Goal: Task Accomplishment & Management: Use online tool/utility

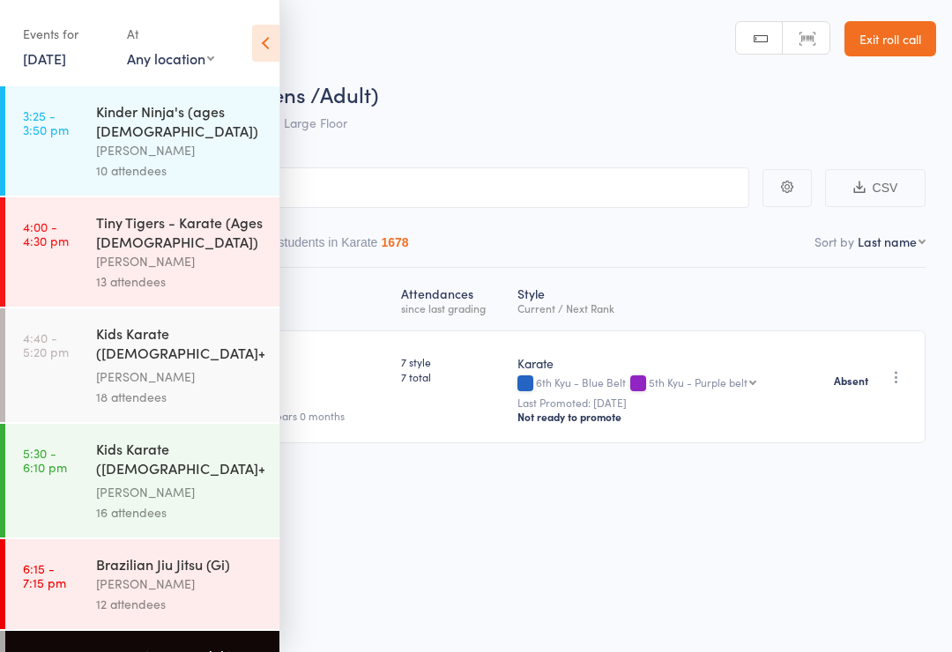
click at [48, 63] on link "[DATE]" at bounding box center [44, 57] width 43 height 19
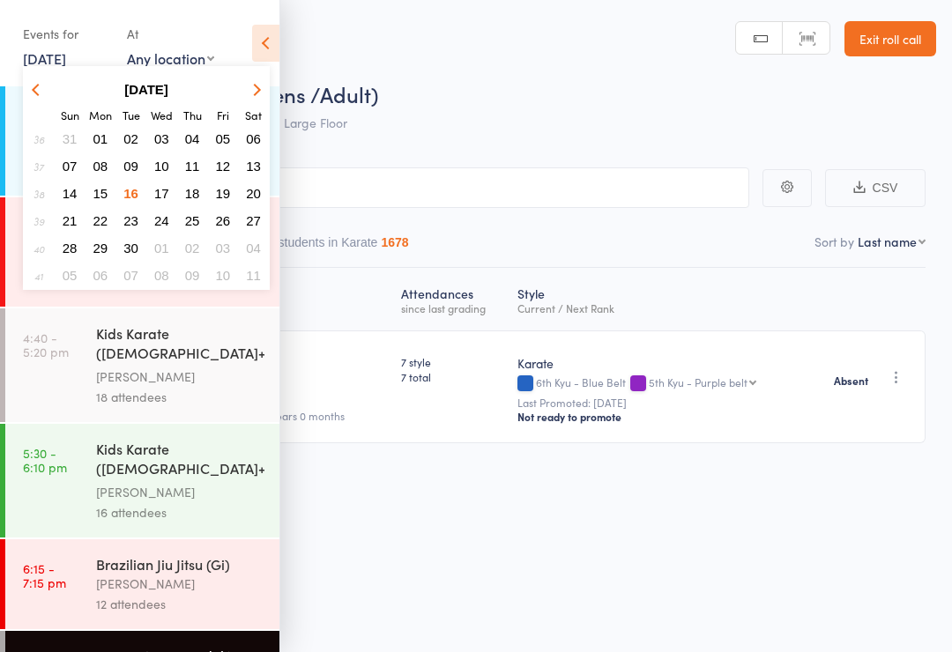
click at [155, 199] on span "17" at bounding box center [161, 193] width 15 height 15
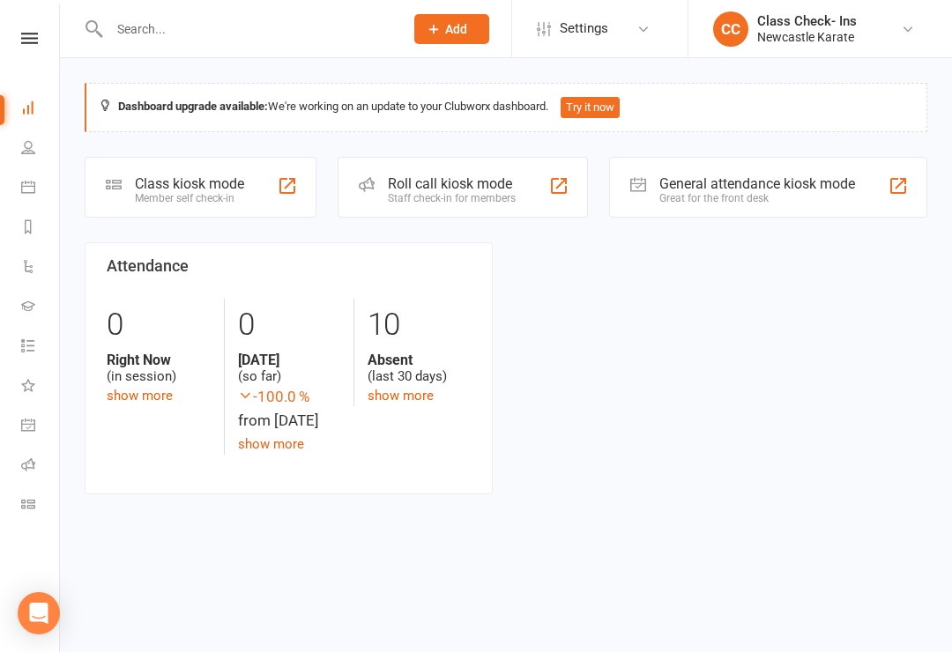
click at [476, 197] on div "Staff check-in for members" at bounding box center [452, 198] width 128 height 12
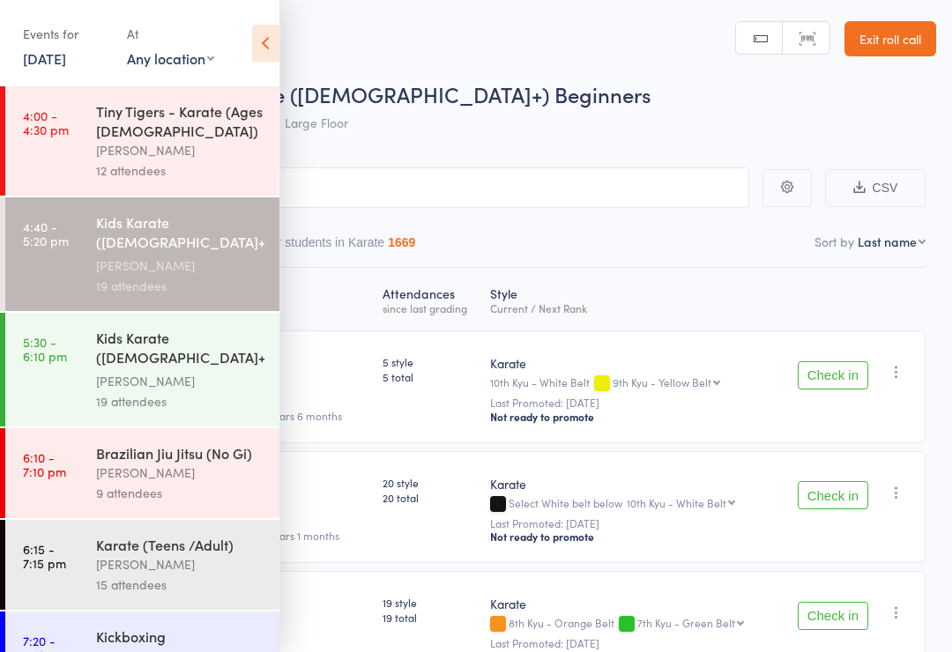
click at [162, 131] on div "Tiny Tigers - Karate (Ages [DEMOGRAPHIC_DATA])" at bounding box center [180, 120] width 168 height 39
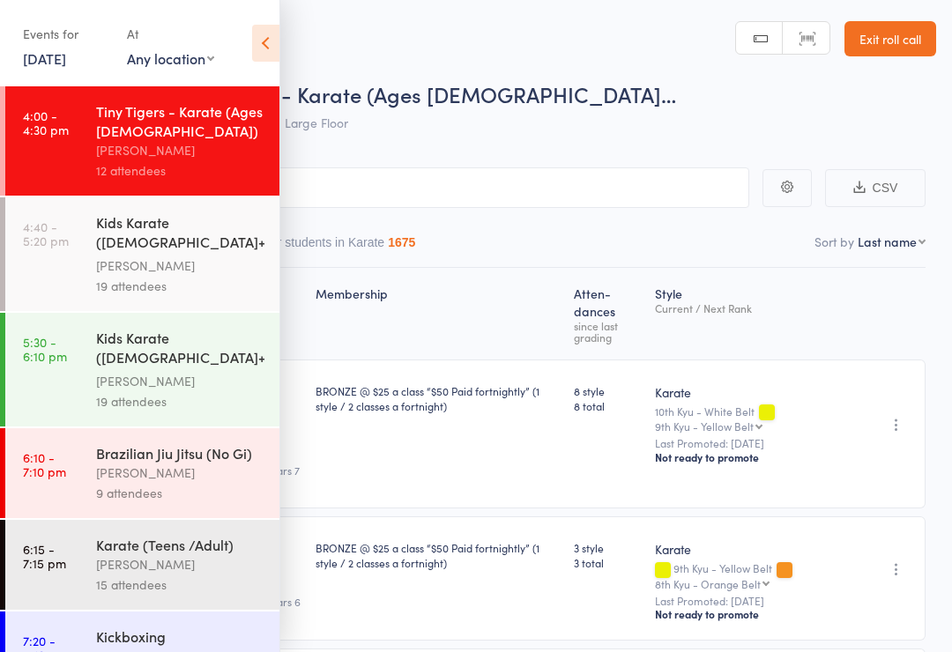
click at [269, 39] on icon at bounding box center [265, 43] width 27 height 37
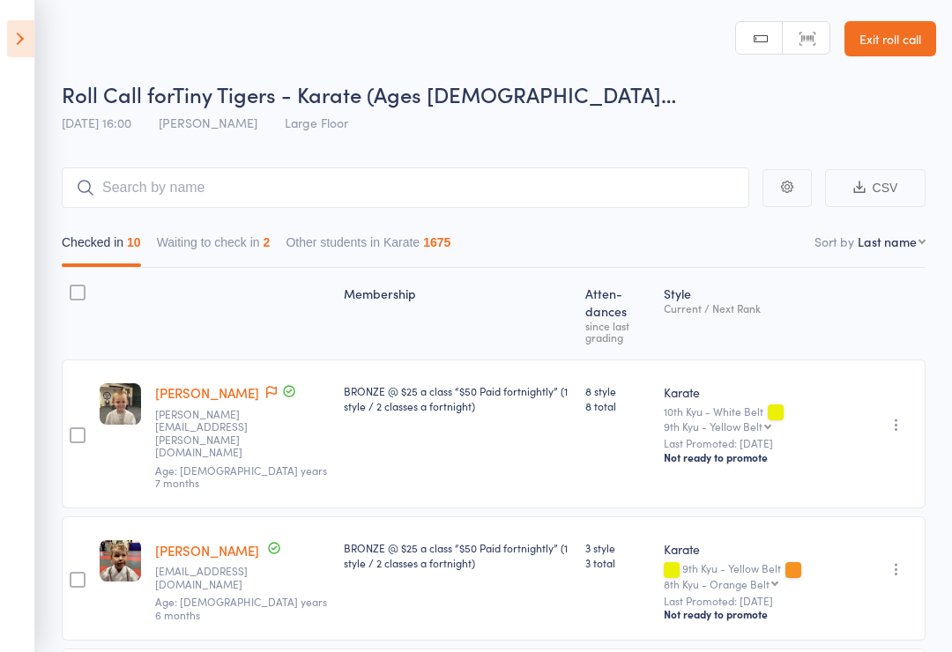
click at [235, 247] on button "Waiting to check in 2" at bounding box center [214, 247] width 114 height 41
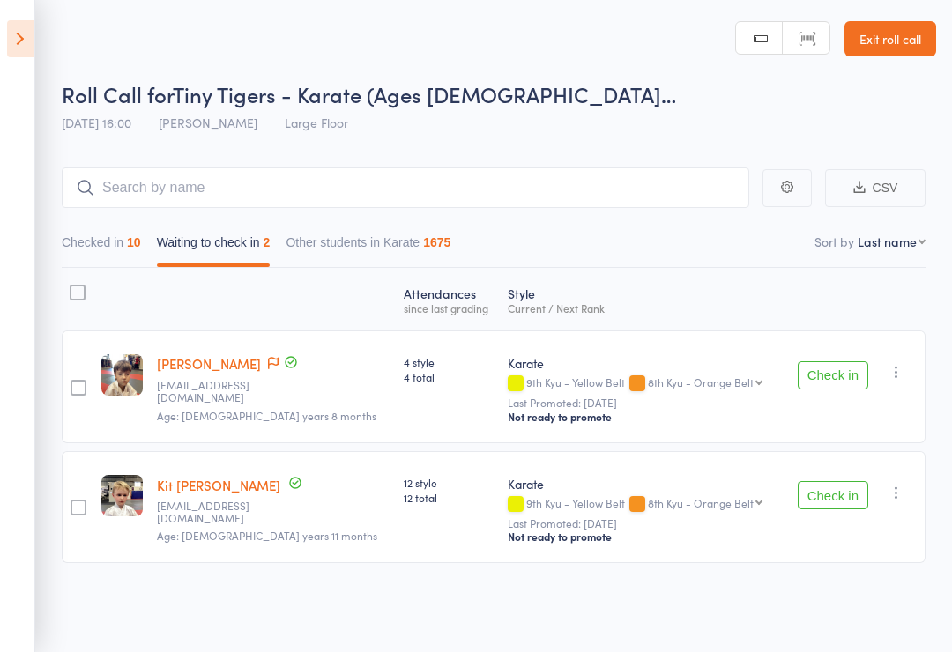
click at [83, 300] on div at bounding box center [78, 293] width 16 height 16
click at [73, 287] on input "checkbox" at bounding box center [73, 287] width 0 height 0
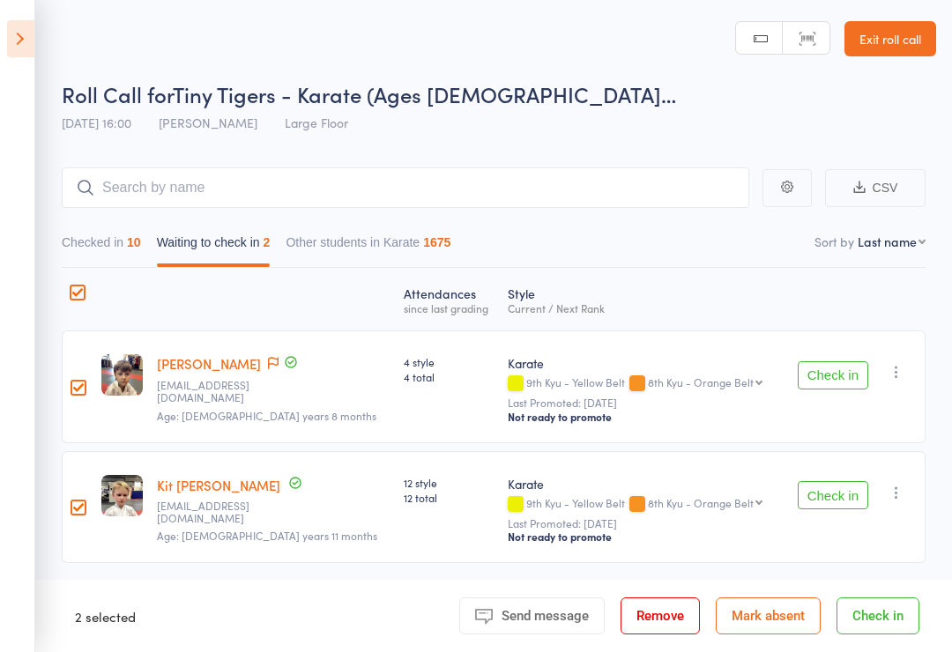
click at [768, 620] on button "Mark absent" at bounding box center [768, 616] width 105 height 37
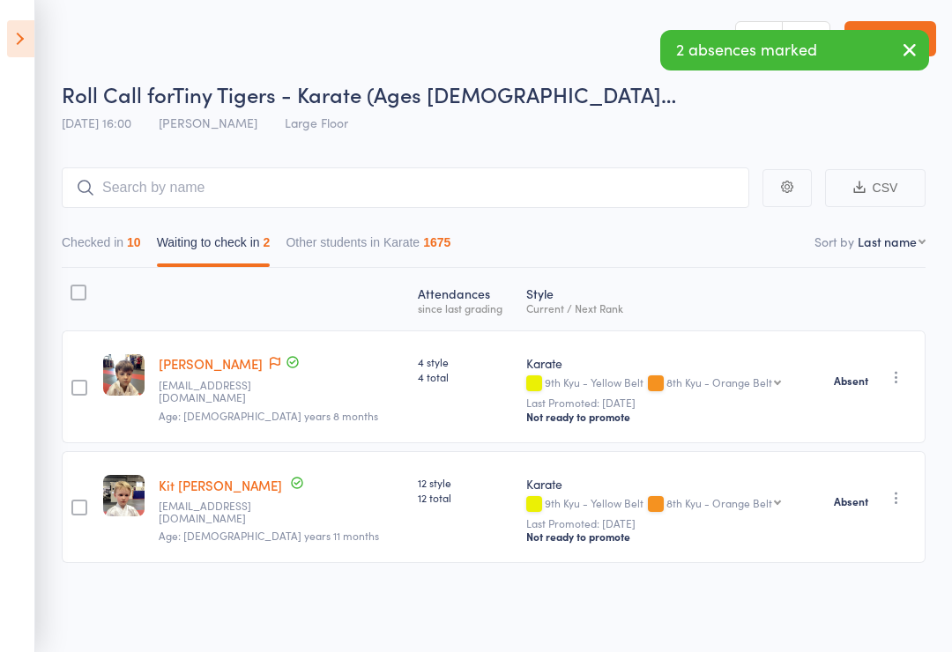
click at [14, 42] on icon at bounding box center [20, 38] width 27 height 37
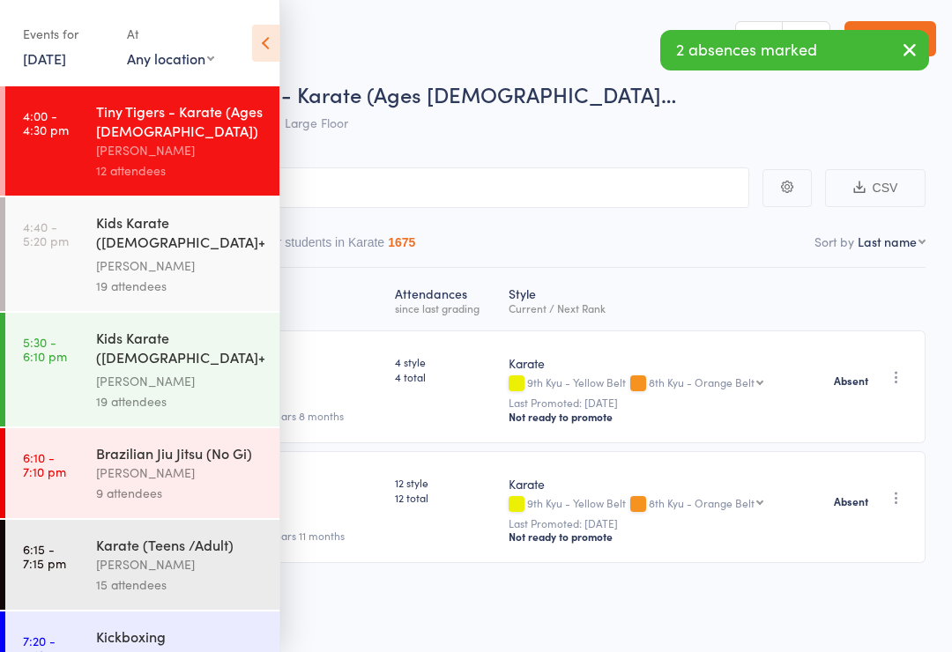
click at [151, 250] on div "Kids Karate ([DEMOGRAPHIC_DATA]+) Beginners" at bounding box center [180, 233] width 168 height 43
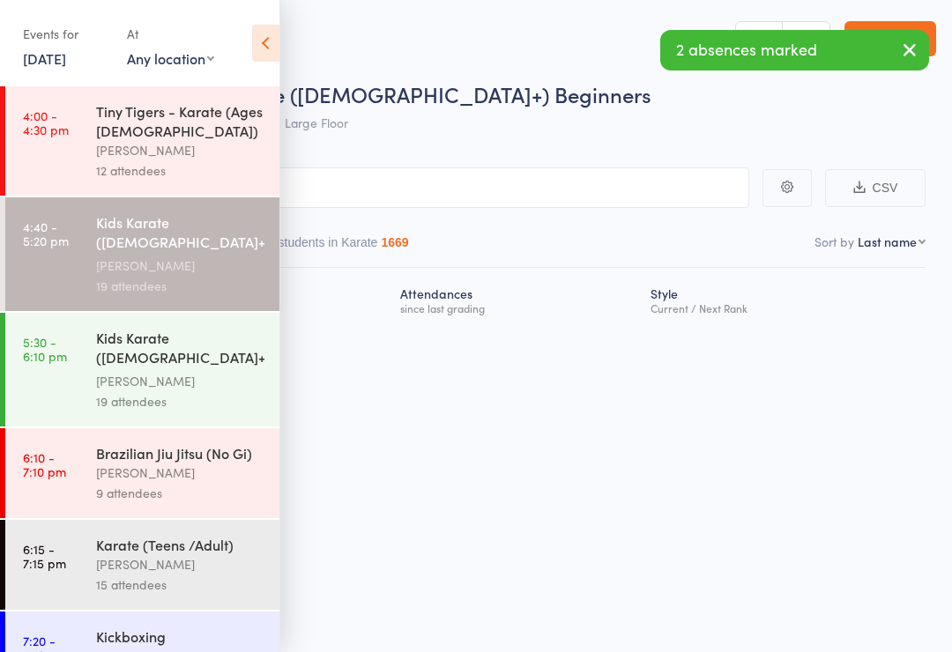
click at [270, 46] on icon at bounding box center [265, 43] width 27 height 37
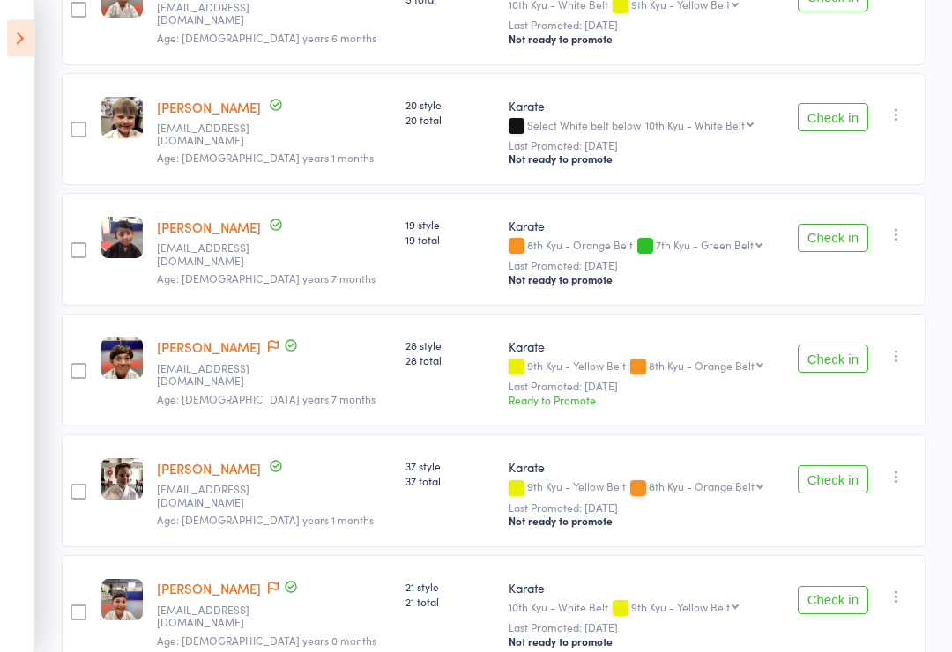
scroll to position [378, 0]
click at [841, 364] on button "Check in" at bounding box center [833, 359] width 71 height 28
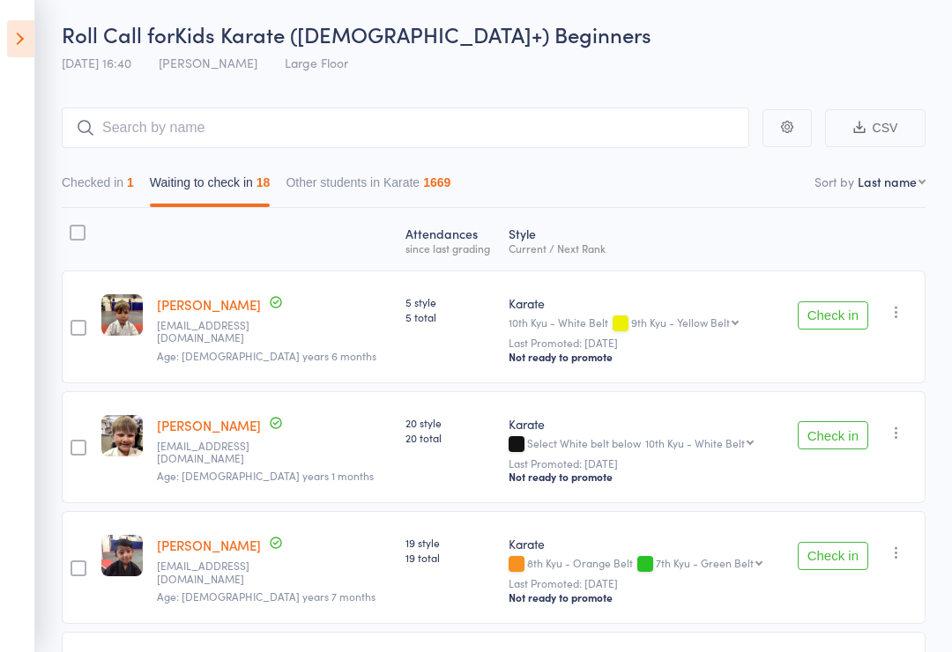
scroll to position [58, 0]
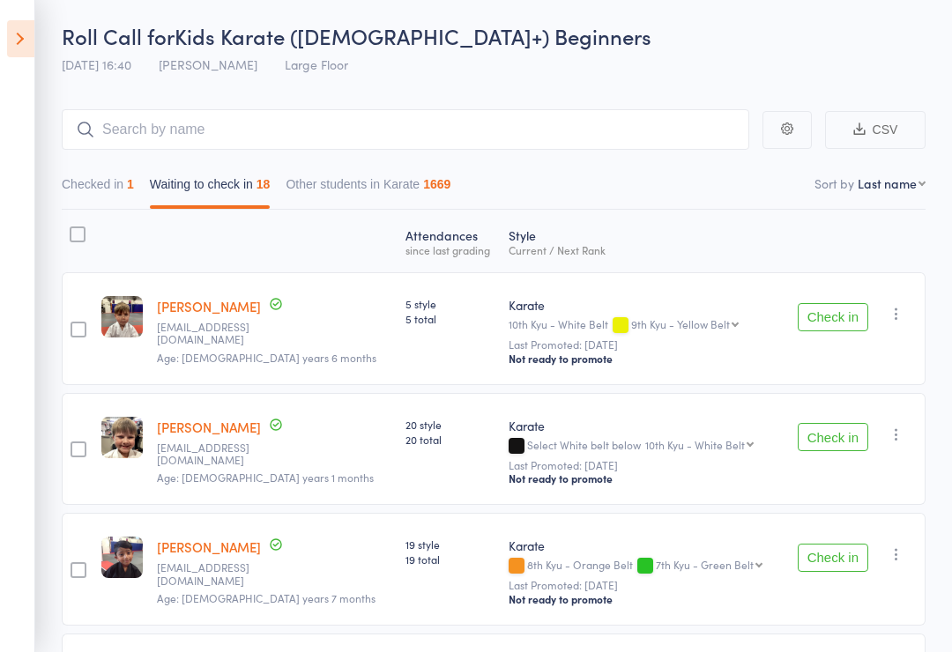
click at [845, 324] on button "Check in" at bounding box center [833, 317] width 71 height 28
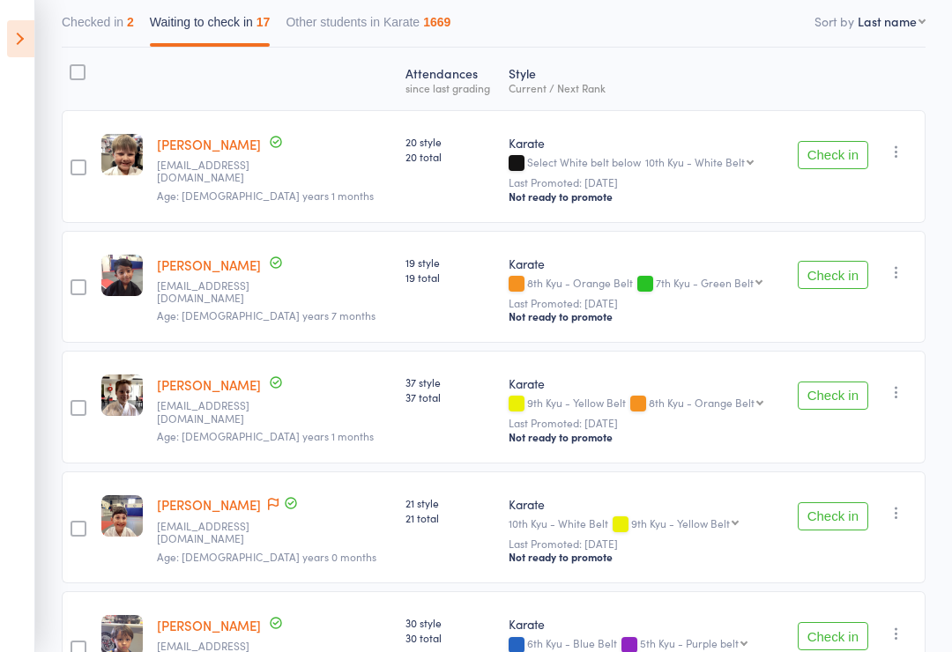
scroll to position [210, 0]
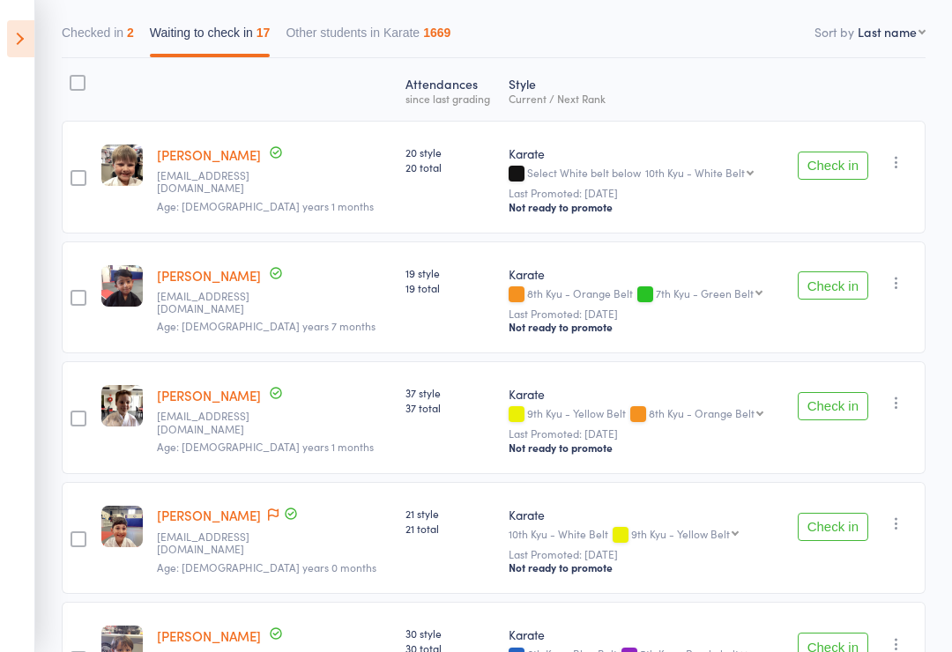
click at [841, 156] on button "Check in" at bounding box center [833, 166] width 71 height 28
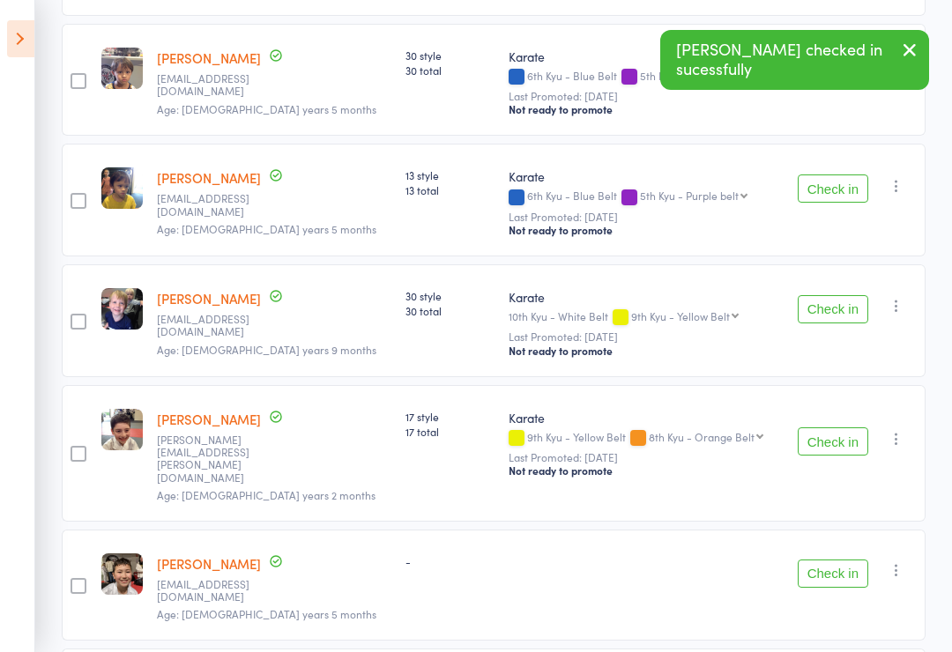
scroll to position [679, 0]
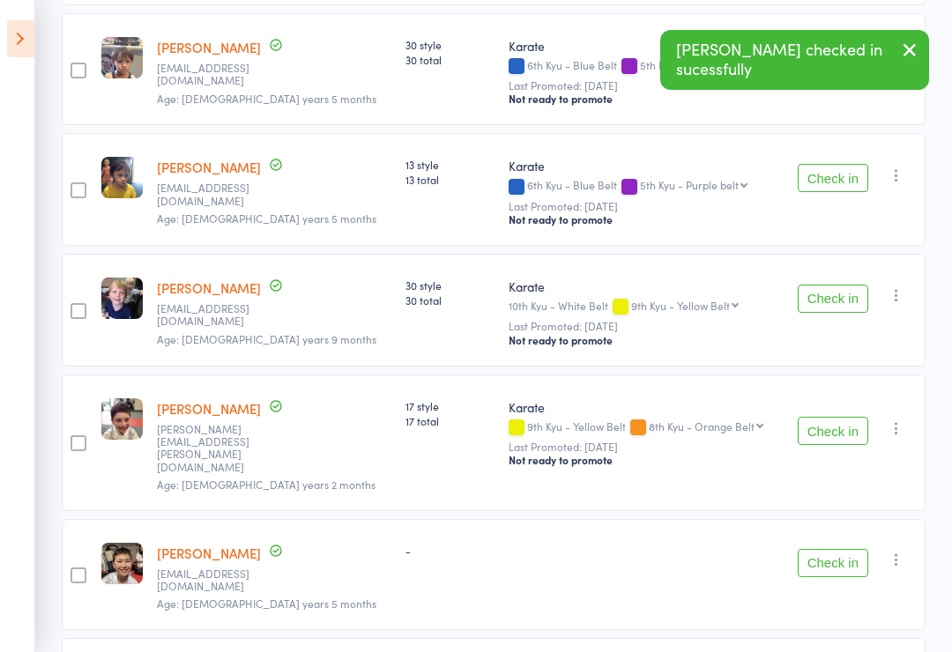
click at [846, 549] on button "Check in" at bounding box center [833, 563] width 71 height 28
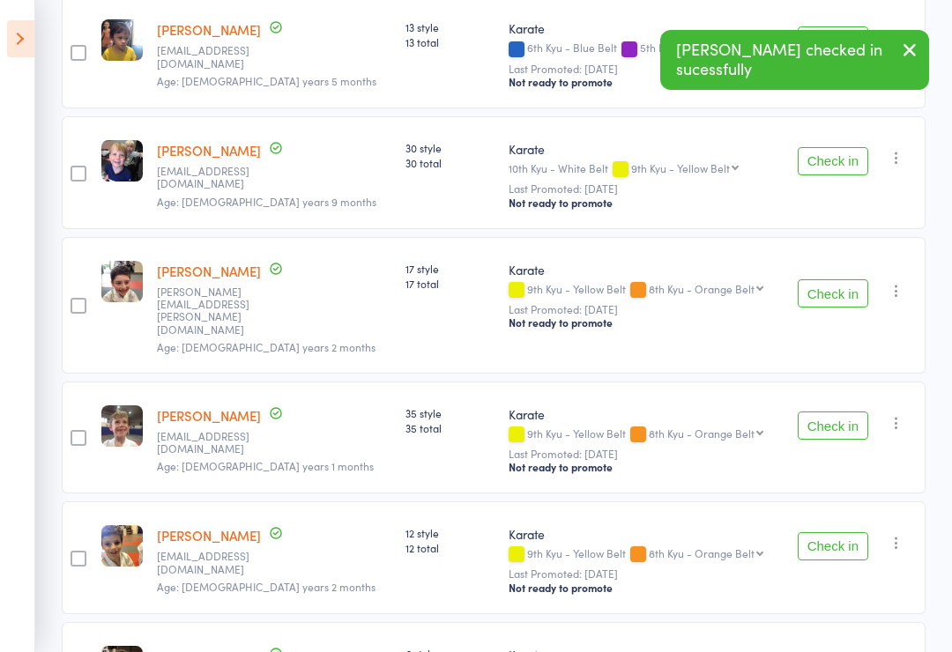
scroll to position [830, 0]
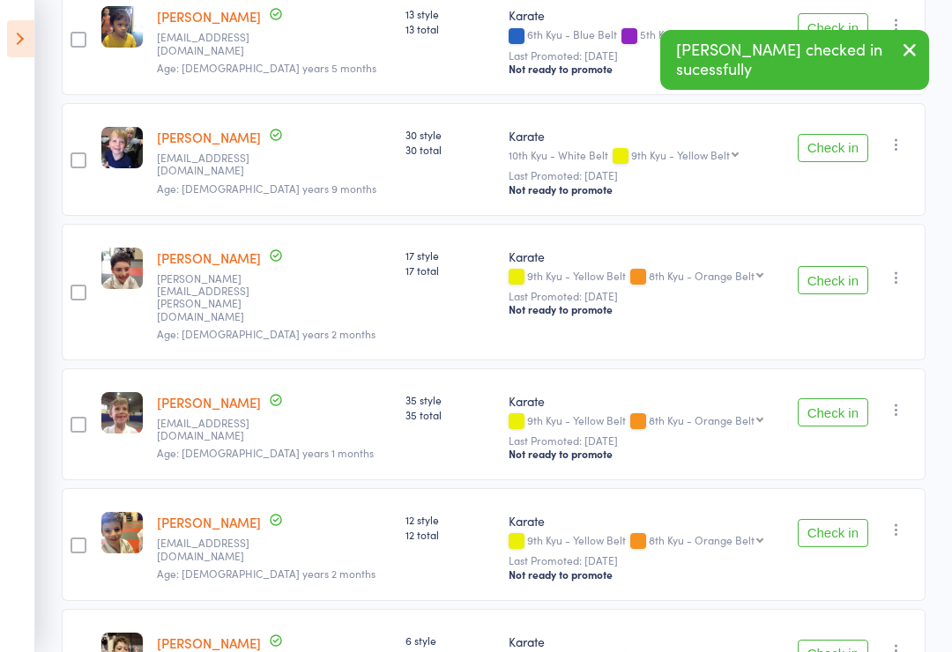
click at [838, 519] on button "Check in" at bounding box center [833, 533] width 71 height 28
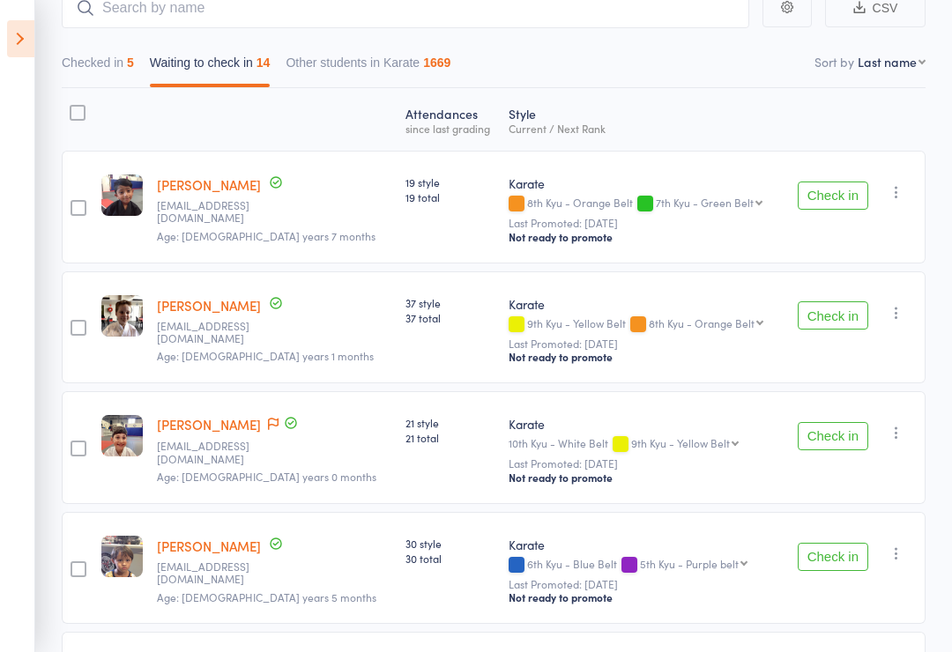
scroll to position [0, 0]
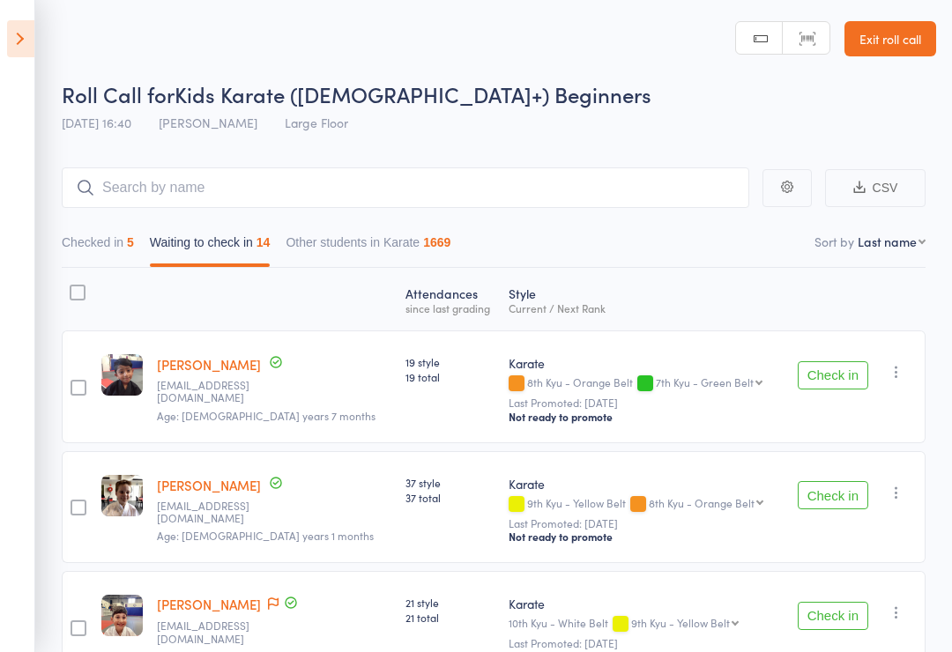
click at [19, 28] on icon at bounding box center [20, 38] width 27 height 37
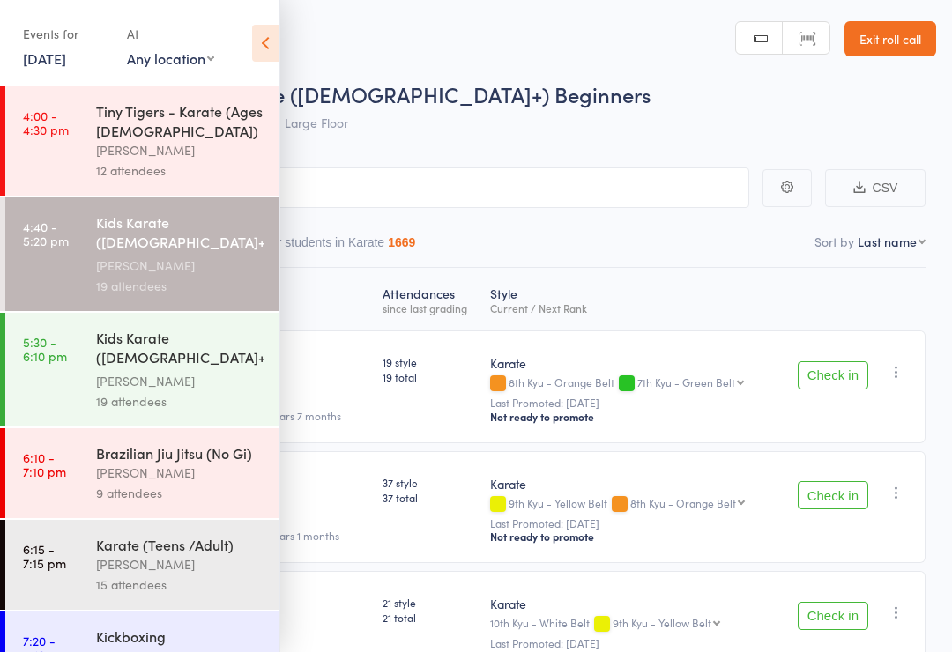
click at [186, 371] on div "Kids Karate ([DEMOGRAPHIC_DATA]+) Intermediate+" at bounding box center [180, 349] width 168 height 43
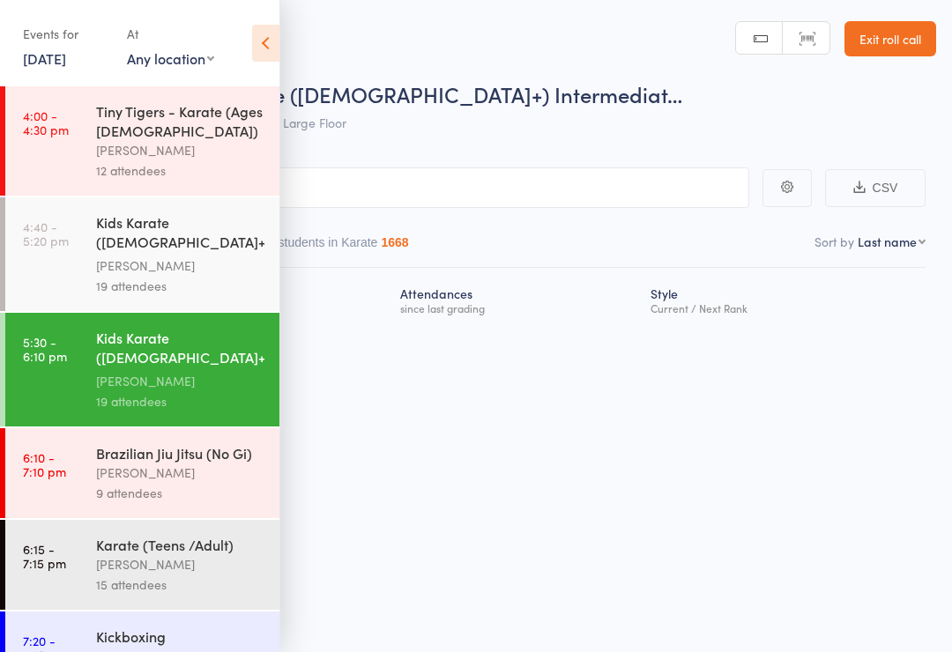
click at [273, 33] on icon at bounding box center [265, 43] width 27 height 37
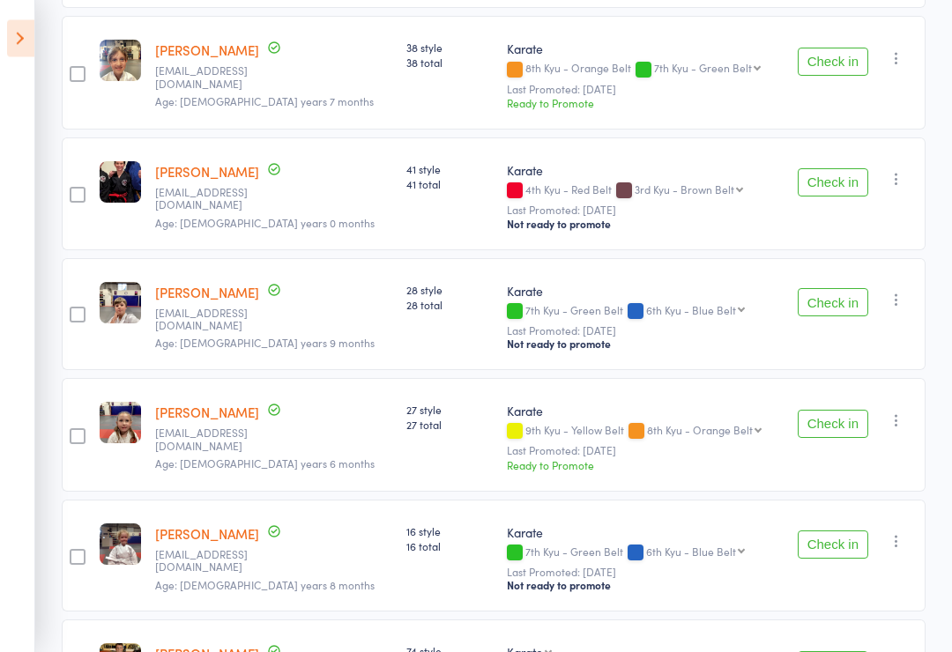
scroll to position [1666, 0]
click at [896, 412] on icon "button" at bounding box center [897, 421] width 18 height 18
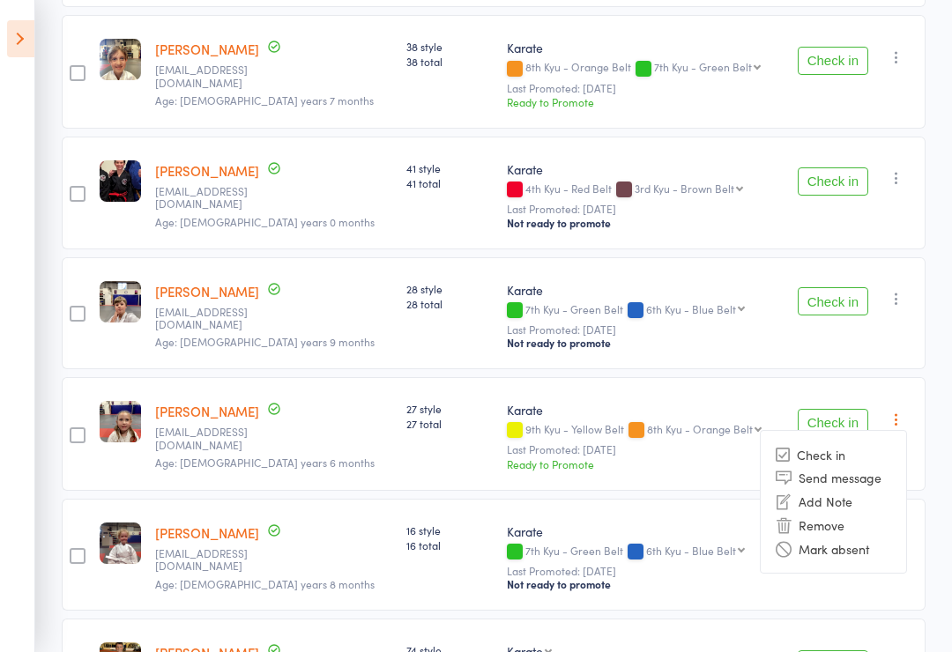
click at [834, 513] on li "Remove" at bounding box center [833, 525] width 145 height 24
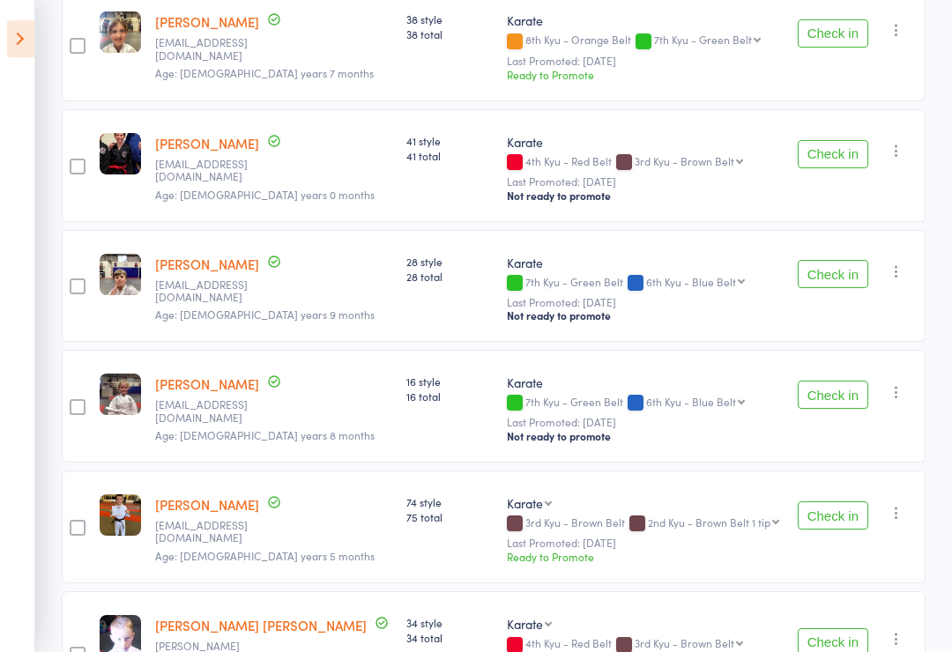
click at [22, 31] on icon at bounding box center [20, 38] width 27 height 37
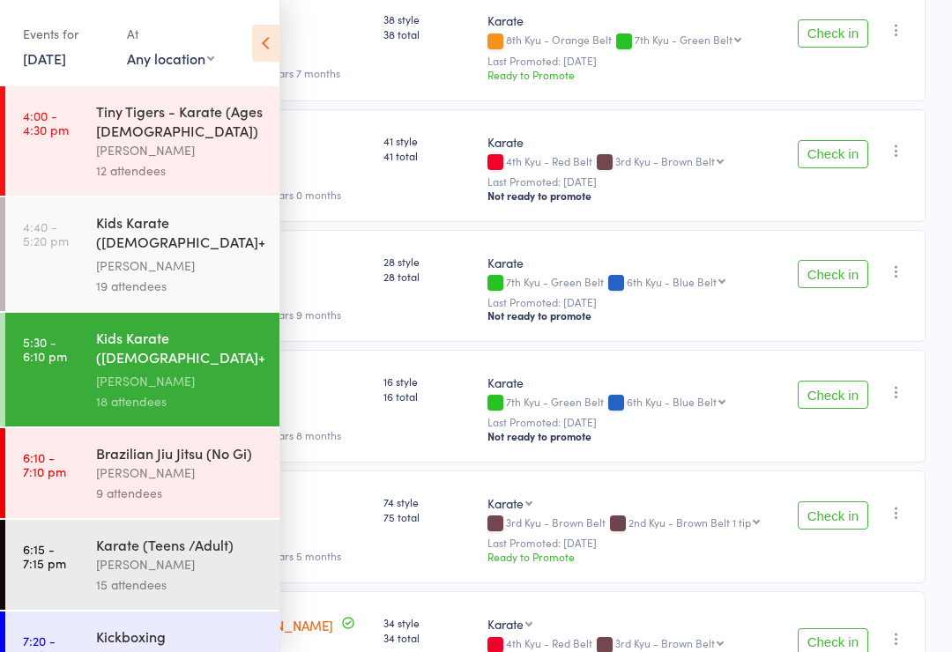
click at [175, 255] on div "Kids Karate ([DEMOGRAPHIC_DATA]+) Beginners" at bounding box center [180, 233] width 168 height 43
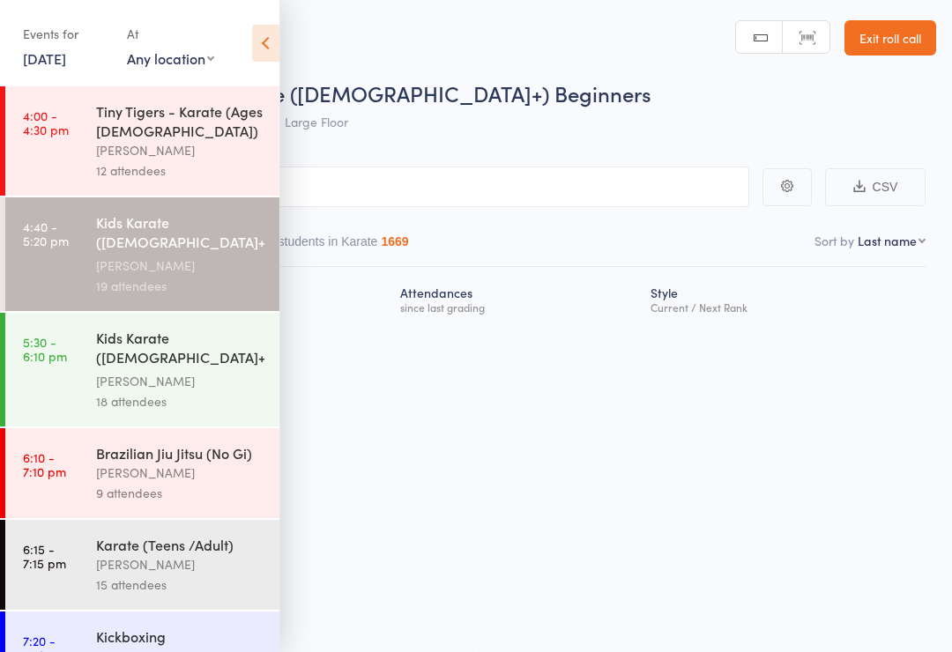
click at [264, 48] on icon at bounding box center [265, 43] width 27 height 37
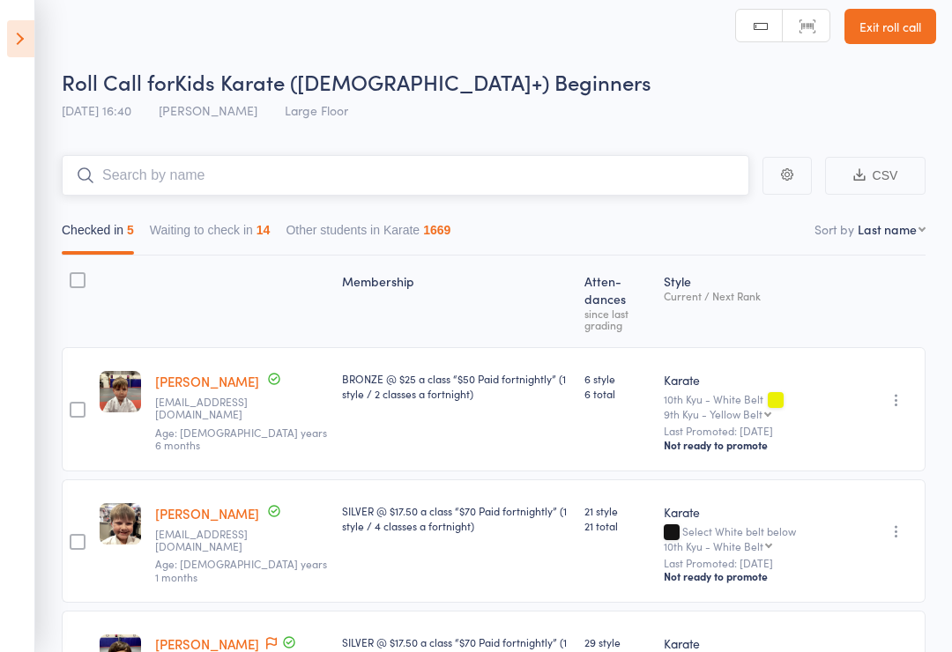
click at [220, 196] on input "search" at bounding box center [406, 175] width 688 height 41
click at [230, 255] on button "Waiting to check in 14" at bounding box center [210, 234] width 121 height 41
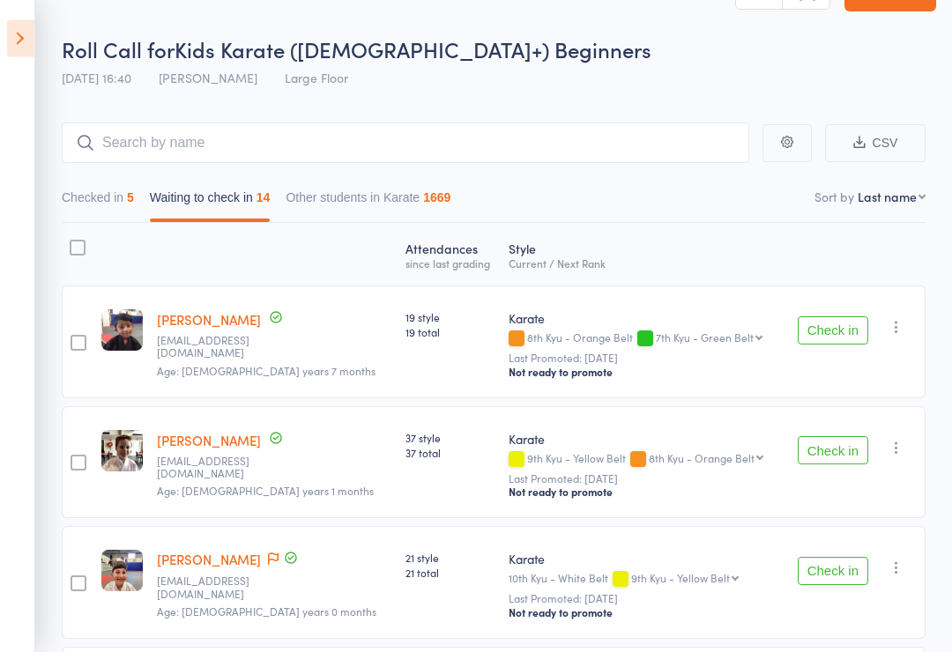
scroll to position [28, 0]
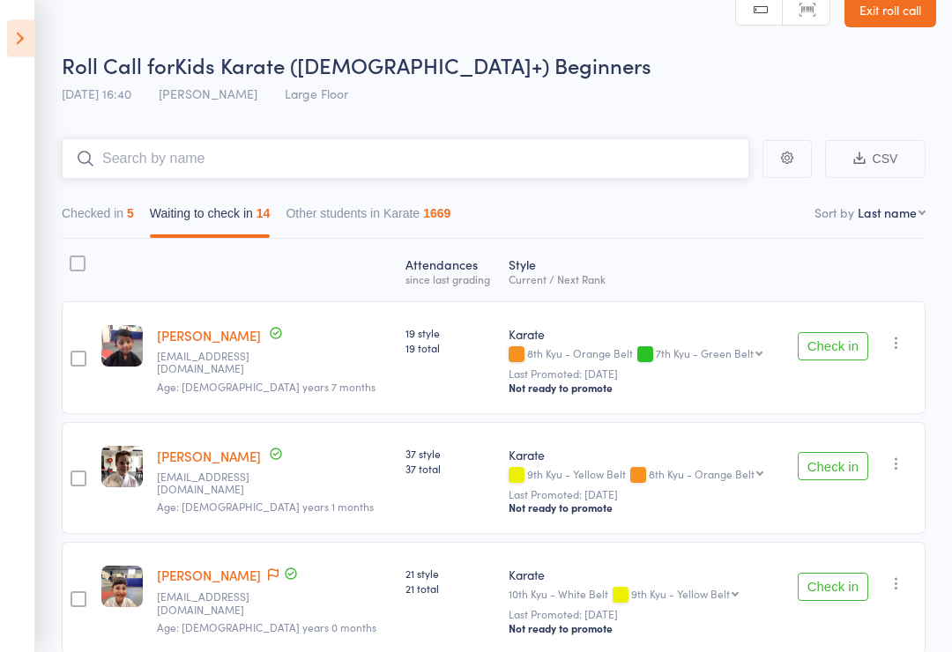
click at [622, 150] on input "search" at bounding box center [406, 159] width 688 height 41
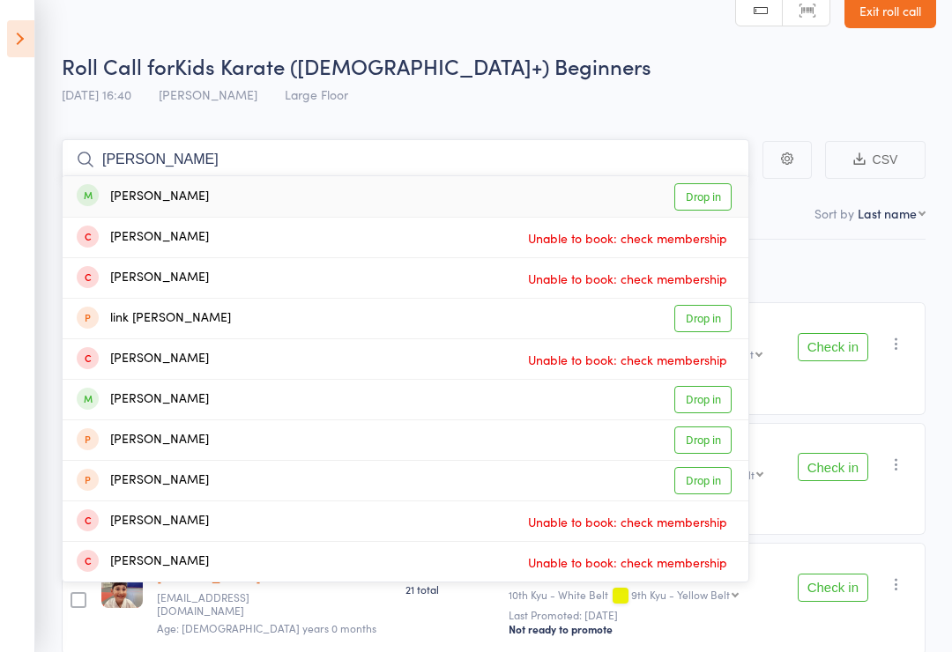
type input "[PERSON_NAME]"
click at [719, 183] on link "Drop in" at bounding box center [702, 196] width 57 height 27
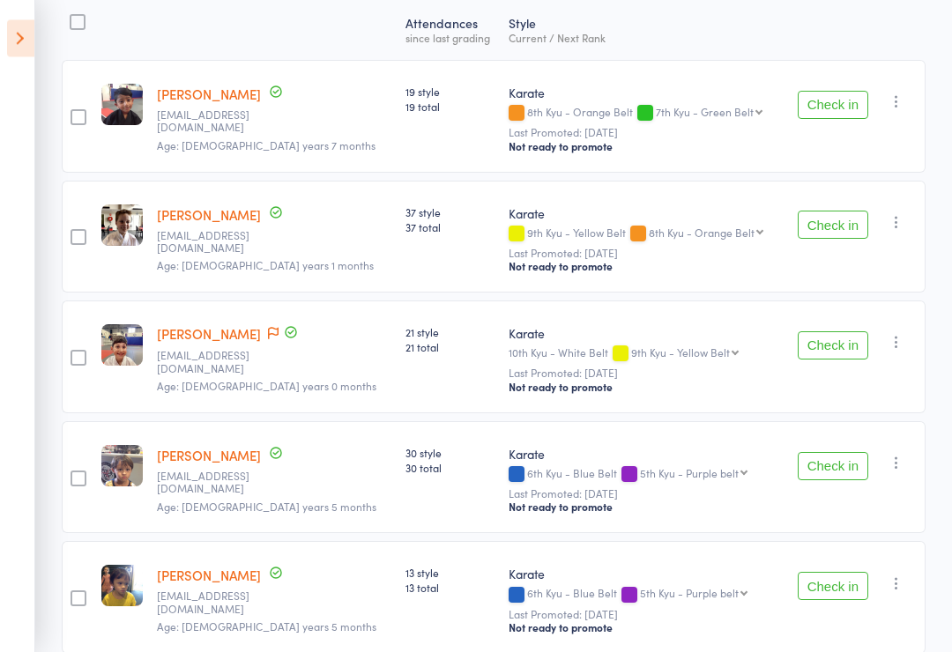
scroll to position [272, 0]
click at [845, 473] on button "Check in" at bounding box center [833, 465] width 71 height 28
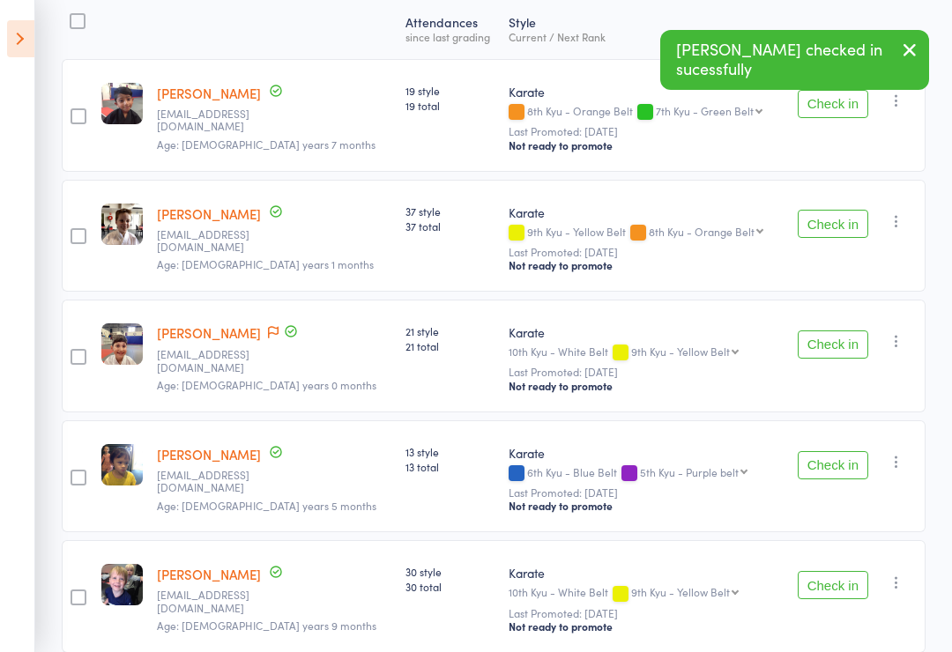
click at [845, 471] on button "Check in" at bounding box center [833, 465] width 71 height 28
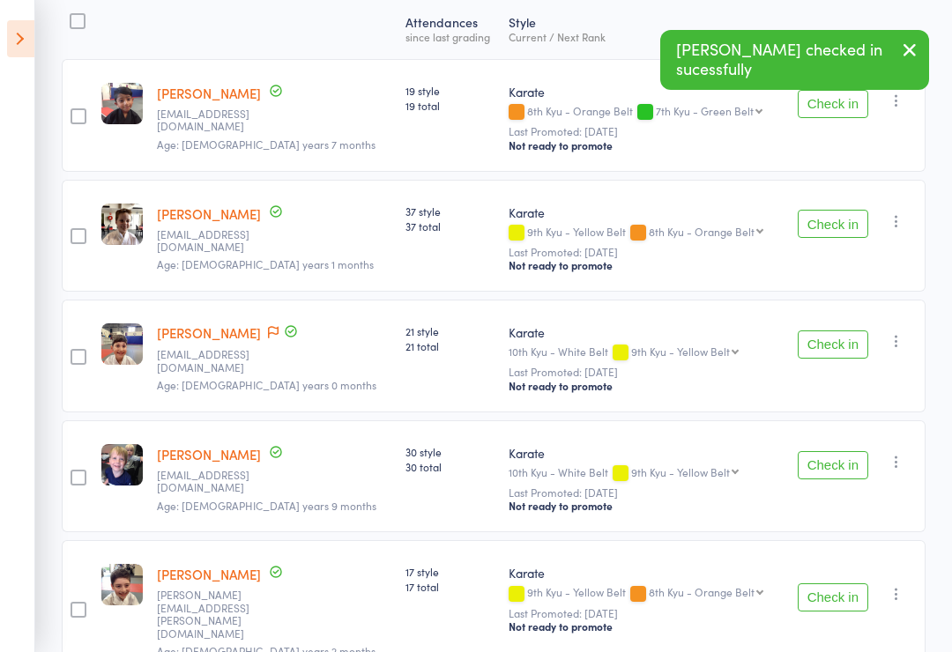
click at [845, 600] on button "Check in" at bounding box center [833, 598] width 71 height 28
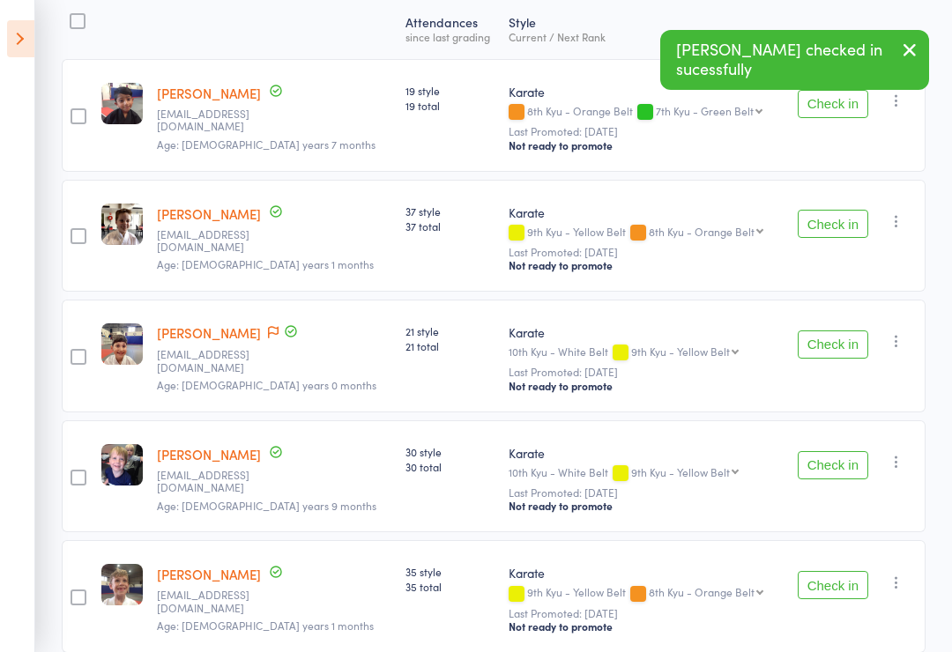
click at [835, 468] on button "Check in" at bounding box center [833, 465] width 71 height 28
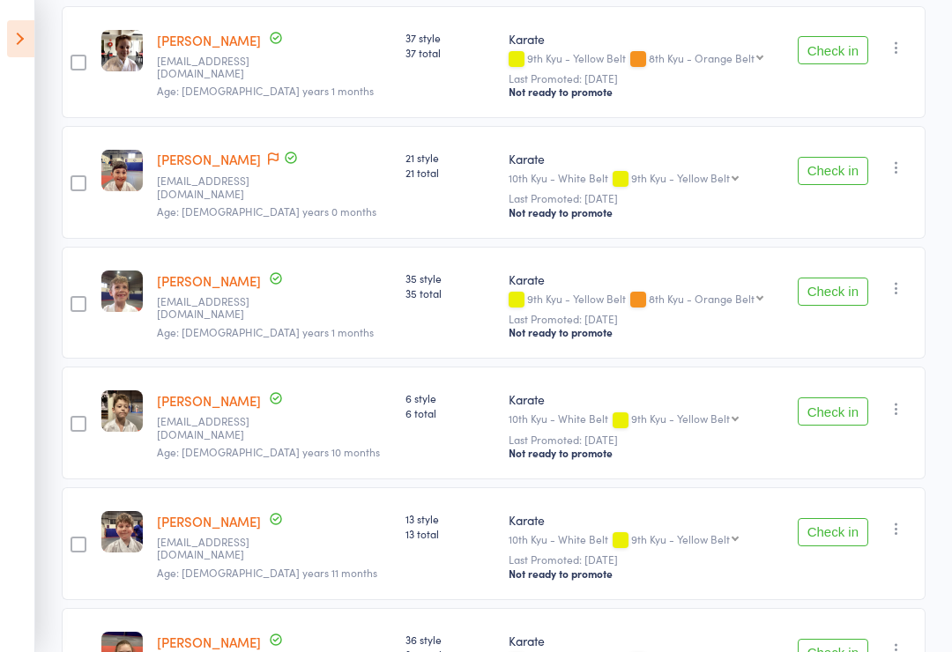
scroll to position [444, 0]
click at [836, 425] on button "Check in" at bounding box center [833, 412] width 71 height 28
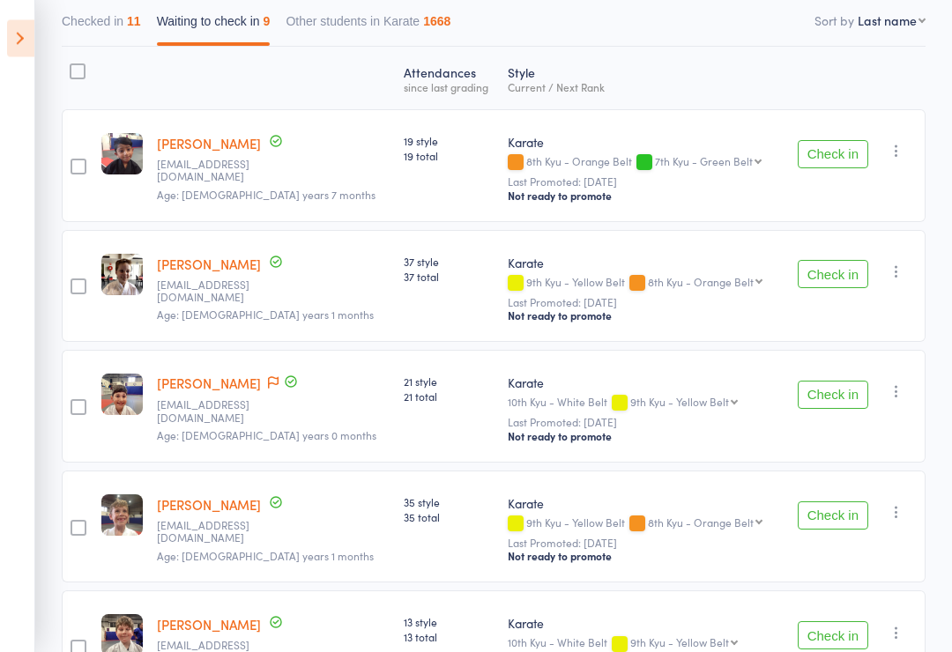
click at [834, 279] on button "Check in" at bounding box center [833, 275] width 71 height 28
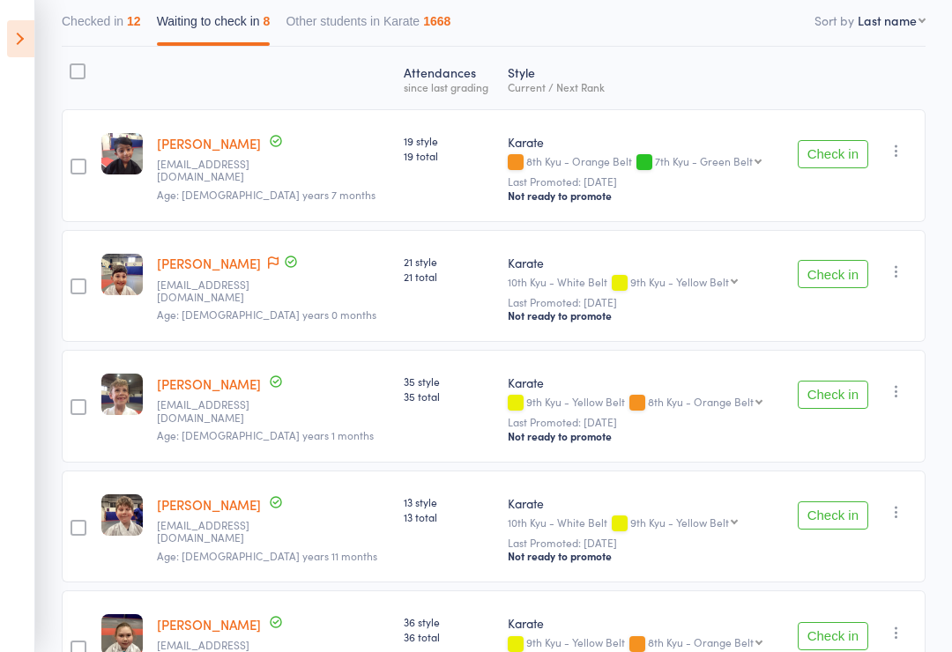
click at [838, 279] on button "Check in" at bounding box center [833, 274] width 71 height 28
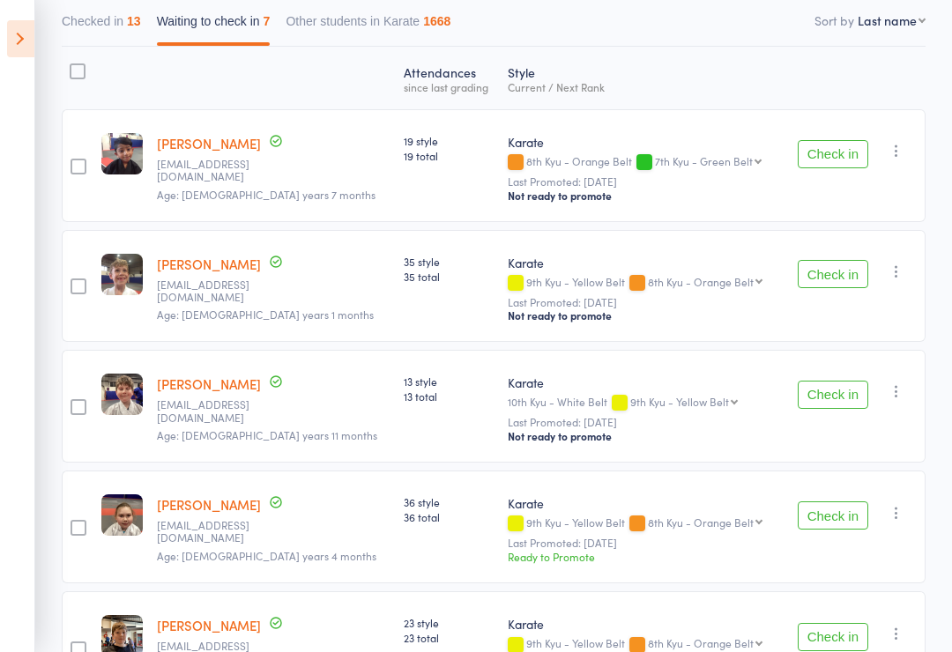
click at [833, 406] on button "Check in" at bounding box center [833, 395] width 71 height 28
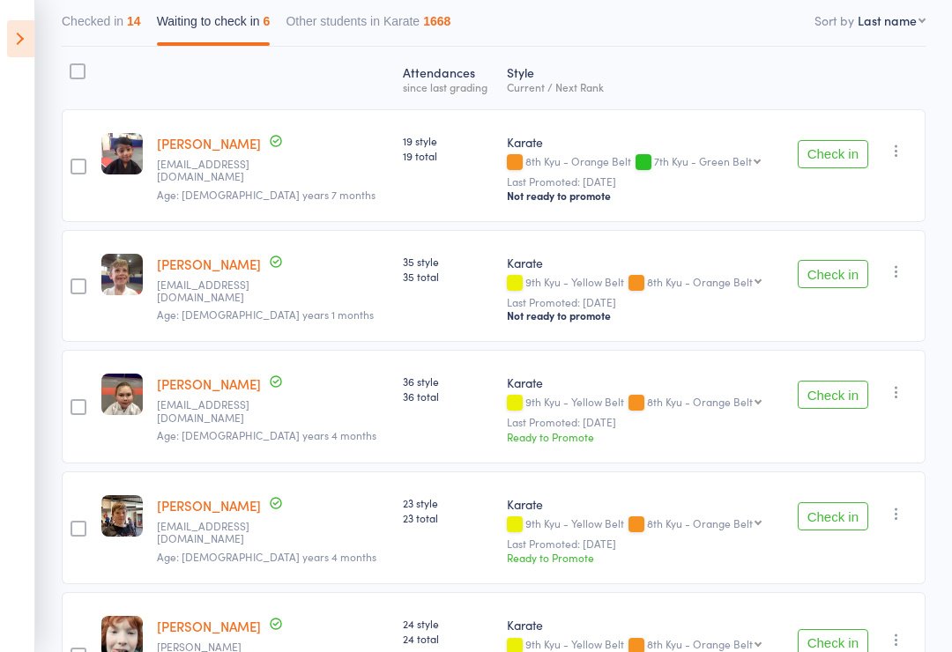
click at [841, 271] on button "Check in" at bounding box center [833, 274] width 71 height 28
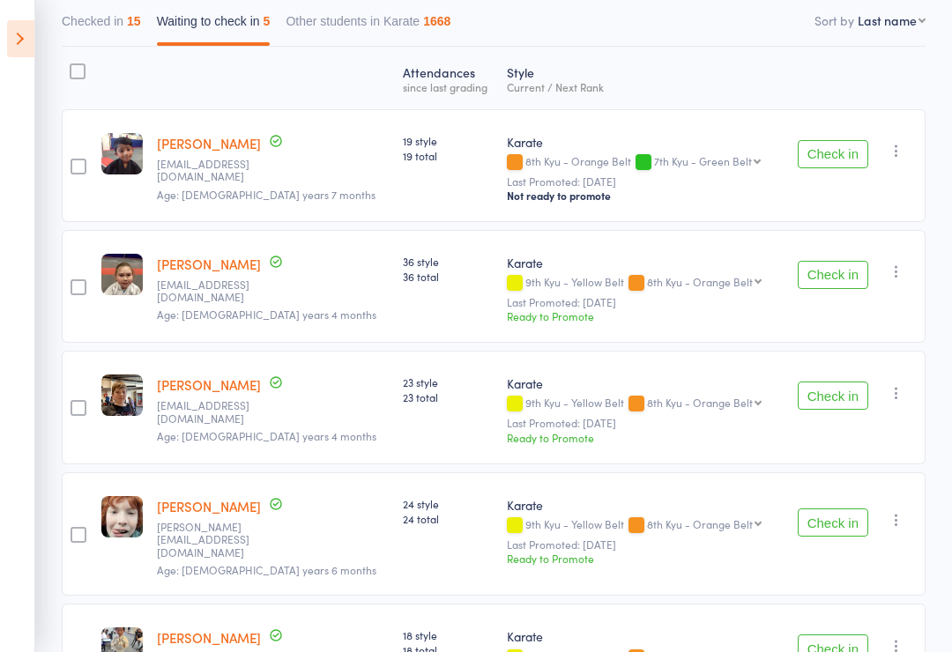
click at [846, 150] on button "Check in" at bounding box center [833, 154] width 71 height 28
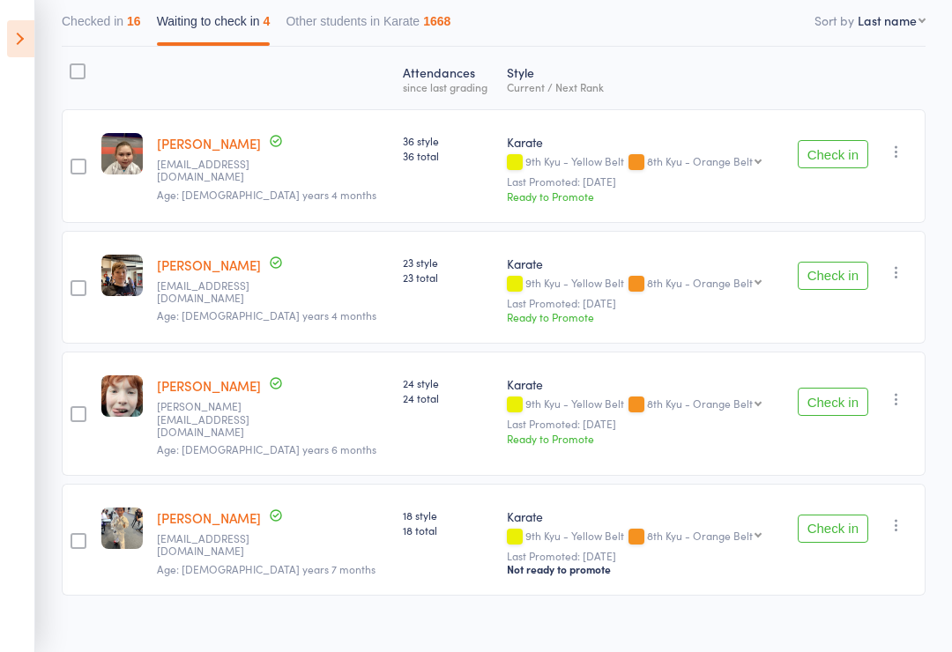
click at [848, 533] on button "Check in" at bounding box center [833, 529] width 71 height 28
